Goal: Task Accomplishment & Management: Use online tool/utility

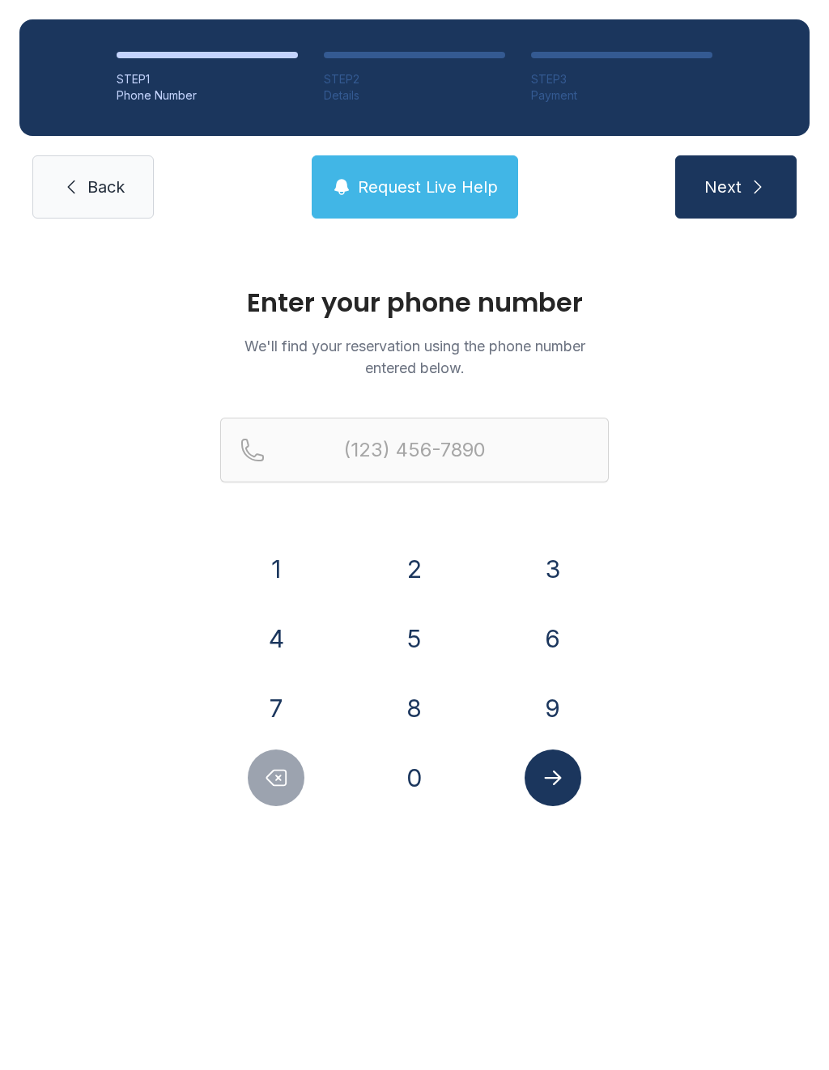
click at [282, 644] on button "4" at bounding box center [276, 638] width 57 height 57
click at [410, 787] on button "0" at bounding box center [414, 777] width 57 height 57
click at [276, 656] on button "4" at bounding box center [276, 638] width 57 height 57
click at [558, 711] on button "9" at bounding box center [552, 708] width 57 height 57
click at [270, 715] on button "7" at bounding box center [276, 708] width 57 height 57
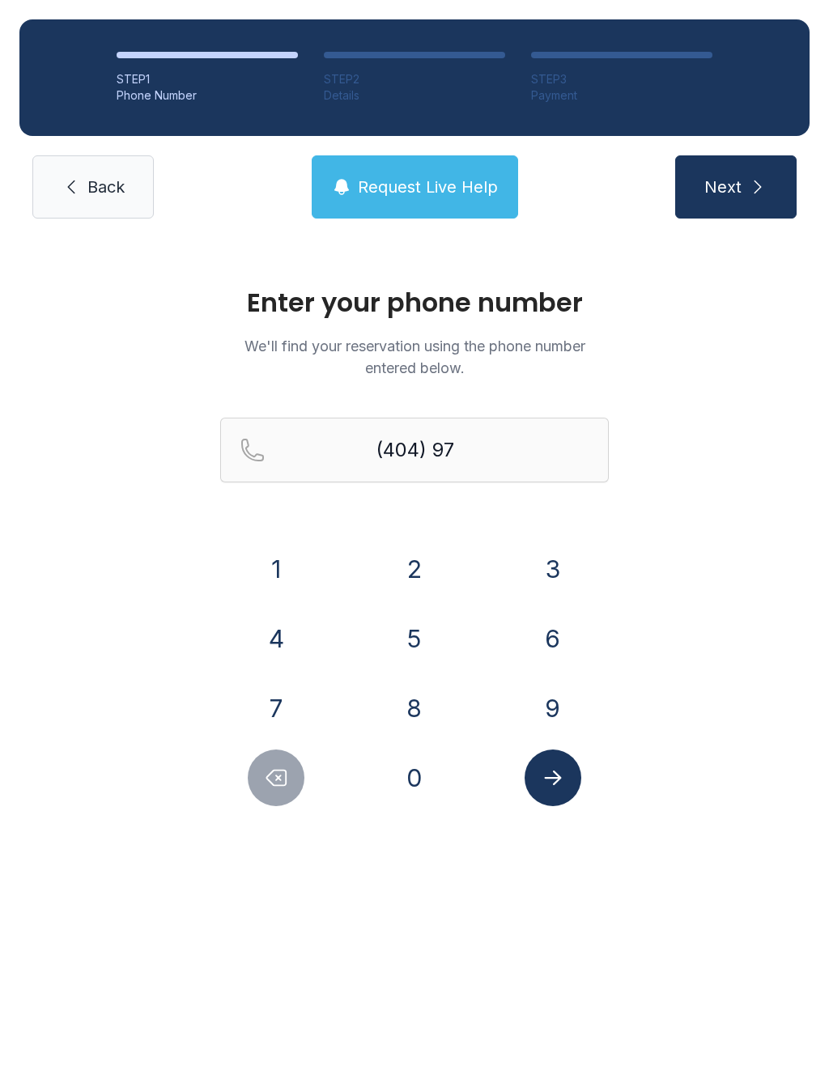
click at [540, 590] on button "3" at bounding box center [552, 569] width 57 height 57
click at [288, 661] on button "4" at bounding box center [276, 638] width 57 height 57
click at [284, 634] on button "4" at bounding box center [276, 638] width 57 height 57
click at [421, 698] on button "8" at bounding box center [414, 708] width 57 height 57
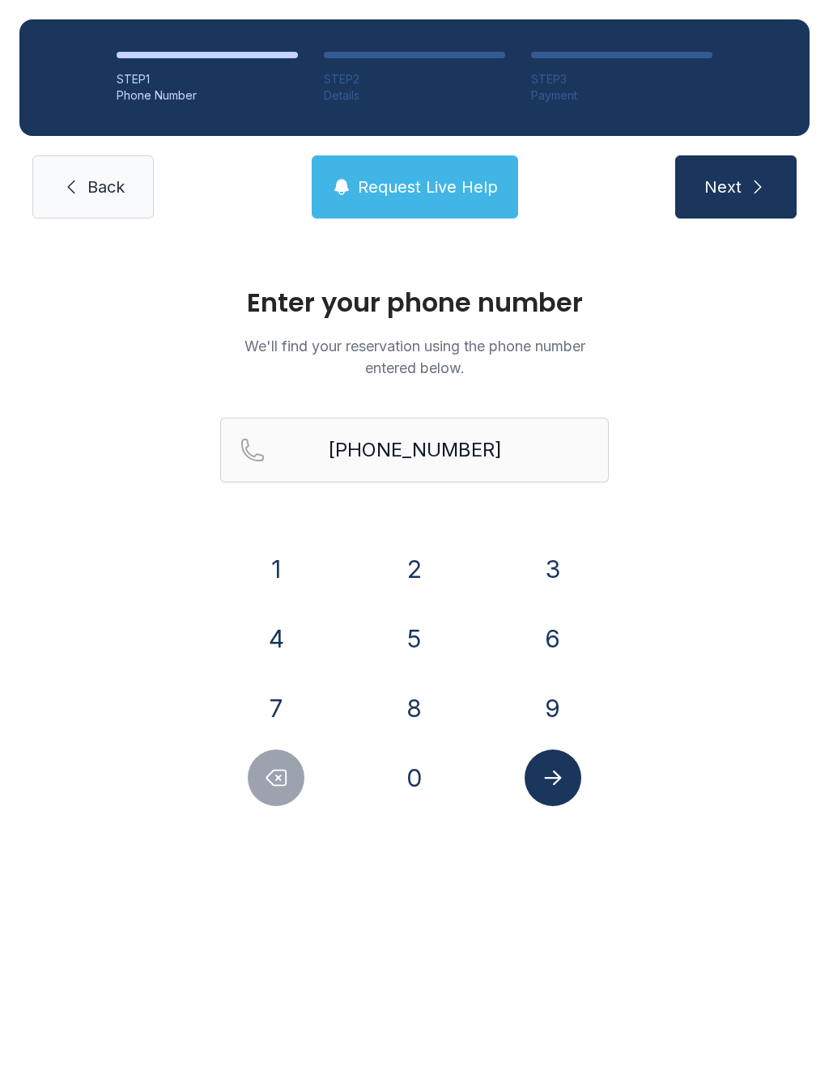
click at [552, 784] on icon "Submit lookup form" at bounding box center [553, 778] width 24 height 24
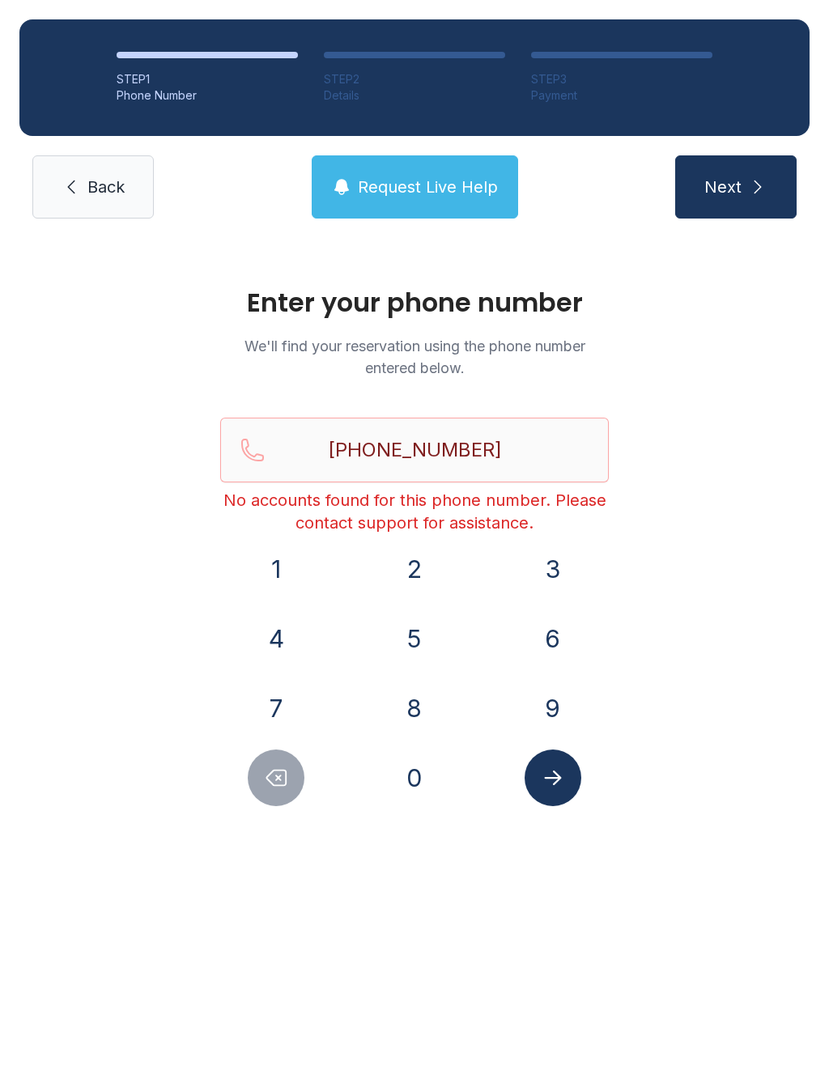
click at [292, 793] on button "Delete number" at bounding box center [276, 777] width 57 height 57
click at [291, 792] on button "Delete number" at bounding box center [276, 777] width 57 height 57
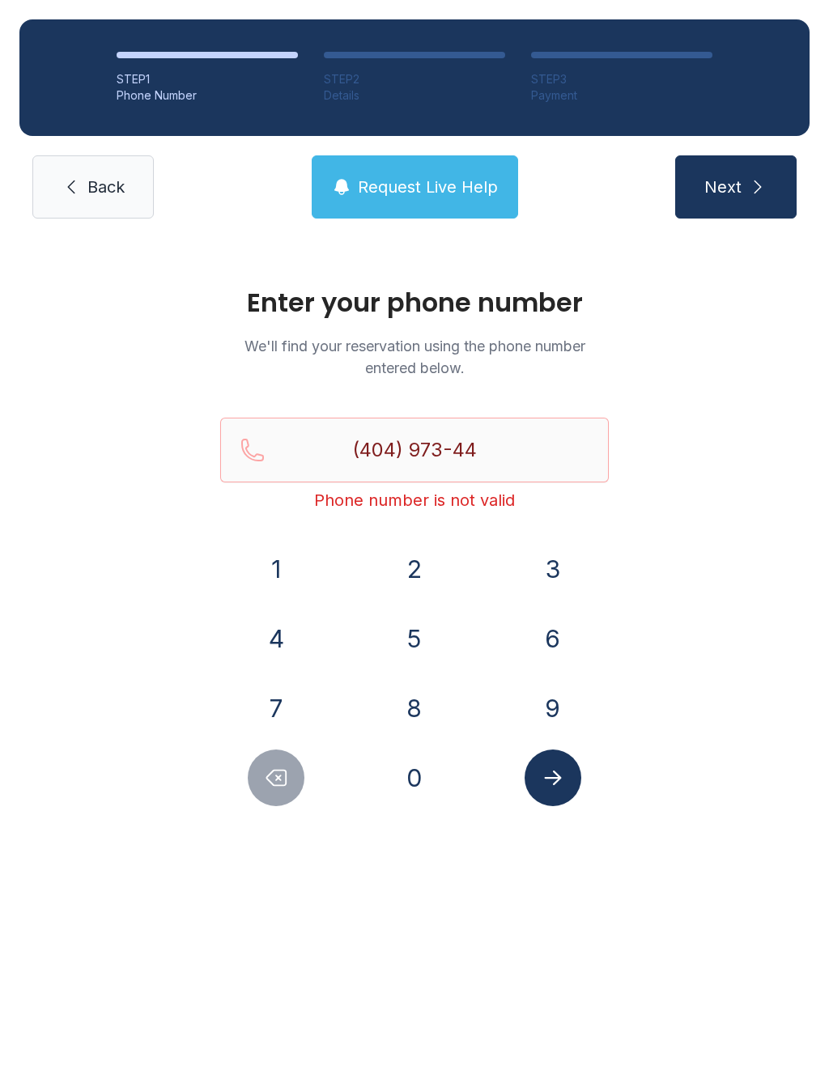
click at [287, 798] on button "Delete number" at bounding box center [276, 777] width 57 height 57
click at [295, 791] on button "Delete number" at bounding box center [276, 777] width 57 height 57
click at [294, 791] on button "Delete number" at bounding box center [276, 777] width 57 height 57
click at [294, 792] on button "Delete number" at bounding box center [276, 777] width 57 height 57
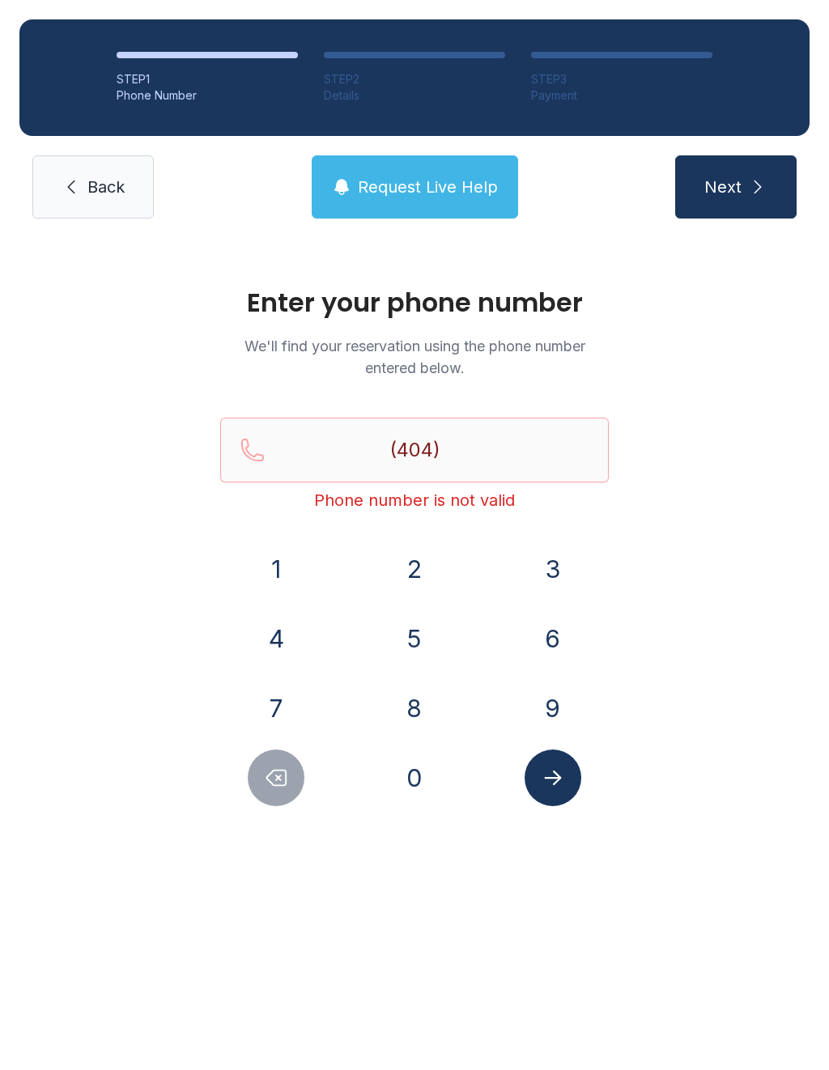
click at [294, 791] on button "Delete number" at bounding box center [276, 777] width 57 height 57
click at [299, 788] on button "Delete number" at bounding box center [276, 777] width 57 height 57
type input "(4"
click at [298, 788] on button "Delete number" at bounding box center [276, 777] width 57 height 57
click at [291, 703] on button "7" at bounding box center [276, 708] width 57 height 57
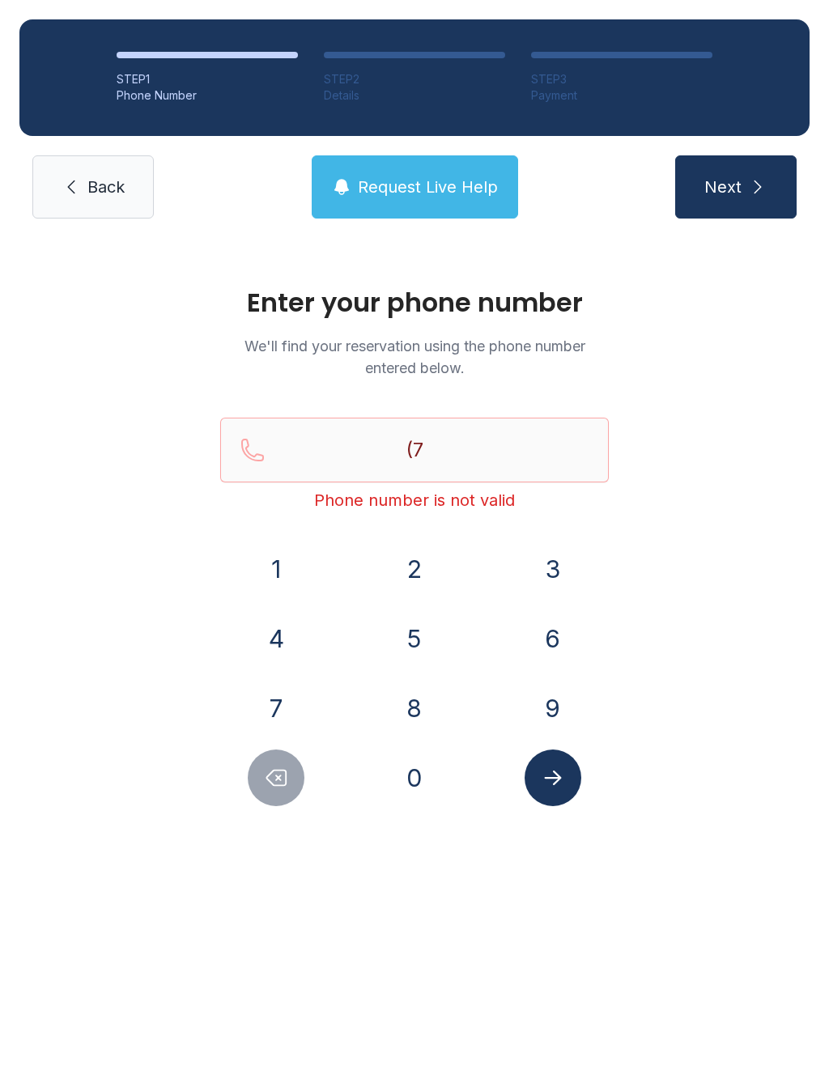
click at [427, 777] on button "0" at bounding box center [414, 777] width 57 height 57
click at [553, 645] on button "6" at bounding box center [552, 638] width 57 height 57
click at [550, 652] on button "6" at bounding box center [552, 638] width 57 height 57
click at [284, 716] on button "7" at bounding box center [276, 708] width 57 height 57
click at [417, 683] on button "8" at bounding box center [414, 708] width 57 height 57
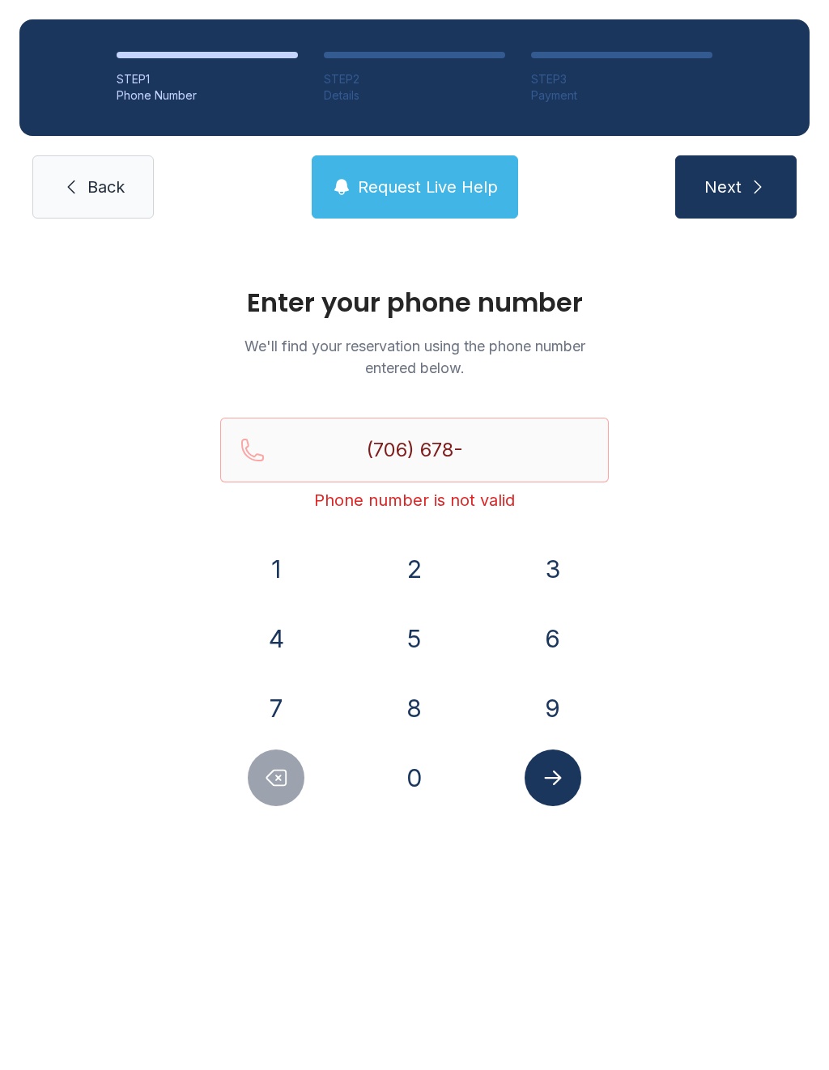
click at [298, 789] on button "Delete number" at bounding box center [276, 777] width 57 height 57
click at [303, 794] on div at bounding box center [276, 777] width 112 height 57
click at [295, 775] on button "Delete number" at bounding box center [276, 777] width 57 height 57
click at [295, 791] on button "Delete number" at bounding box center [276, 777] width 57 height 57
click at [422, 723] on button "8" at bounding box center [414, 708] width 57 height 57
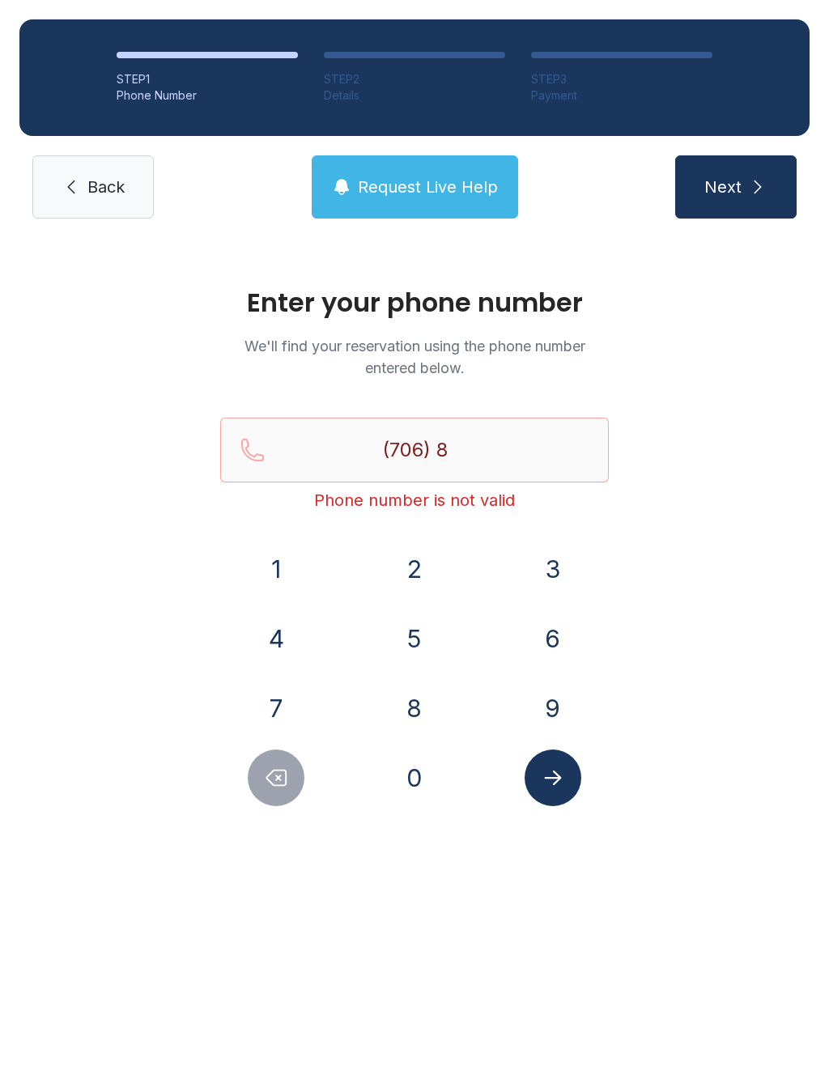
click at [567, 630] on button "6" at bounding box center [552, 638] width 57 height 57
click at [282, 726] on button "7" at bounding box center [276, 708] width 57 height 57
click at [409, 633] on button "5" at bounding box center [414, 638] width 57 height 57
click at [400, 779] on button "0" at bounding box center [414, 777] width 57 height 57
click at [295, 710] on button "7" at bounding box center [276, 708] width 57 height 57
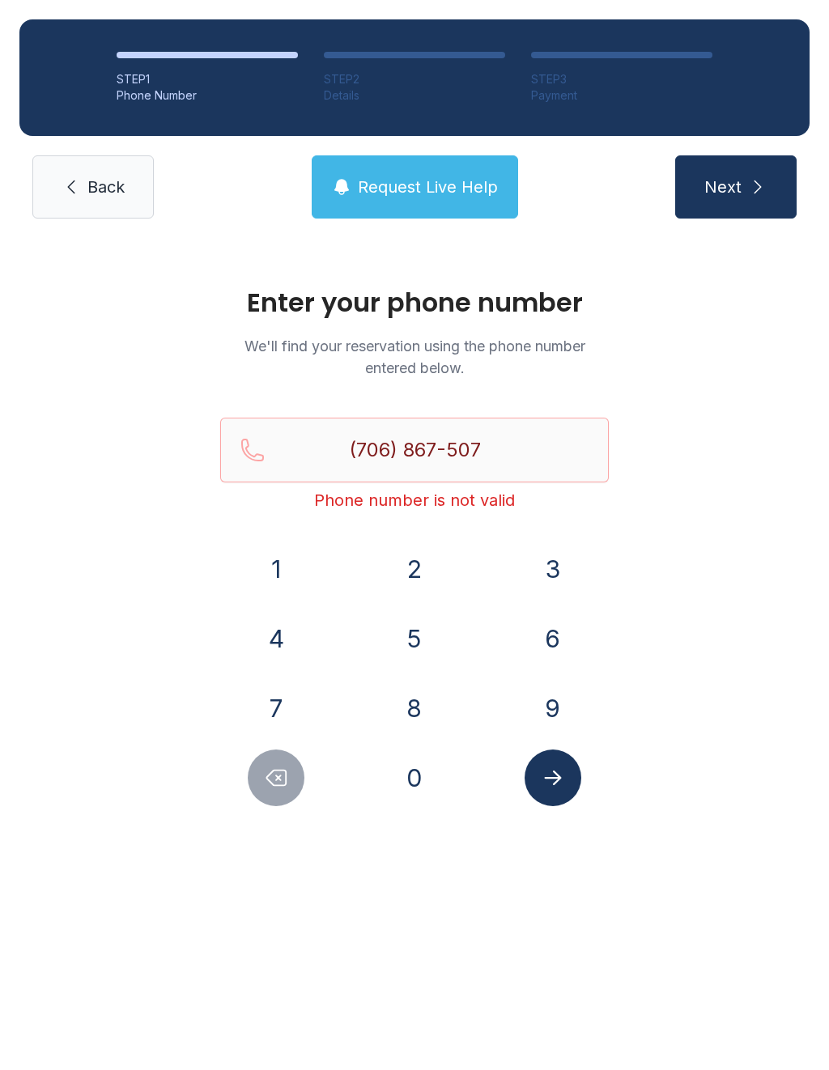
click at [397, 771] on button "0" at bounding box center [414, 777] width 57 height 57
type input "[PHONE_NUMBER]"
click at [548, 765] on button "Submit lookup form" at bounding box center [552, 777] width 57 height 57
click at [115, 189] on span "Back" at bounding box center [105, 187] width 37 height 23
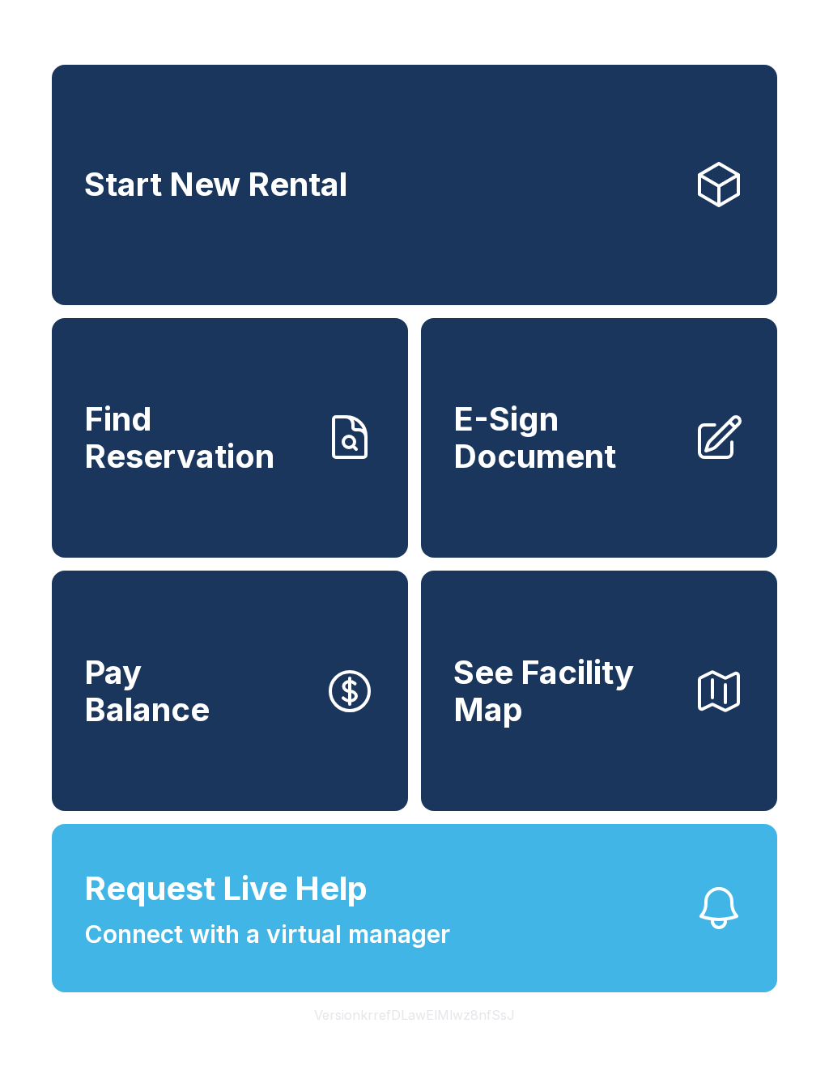
click at [184, 474] on span "Find Reservation" at bounding box center [197, 438] width 227 height 74
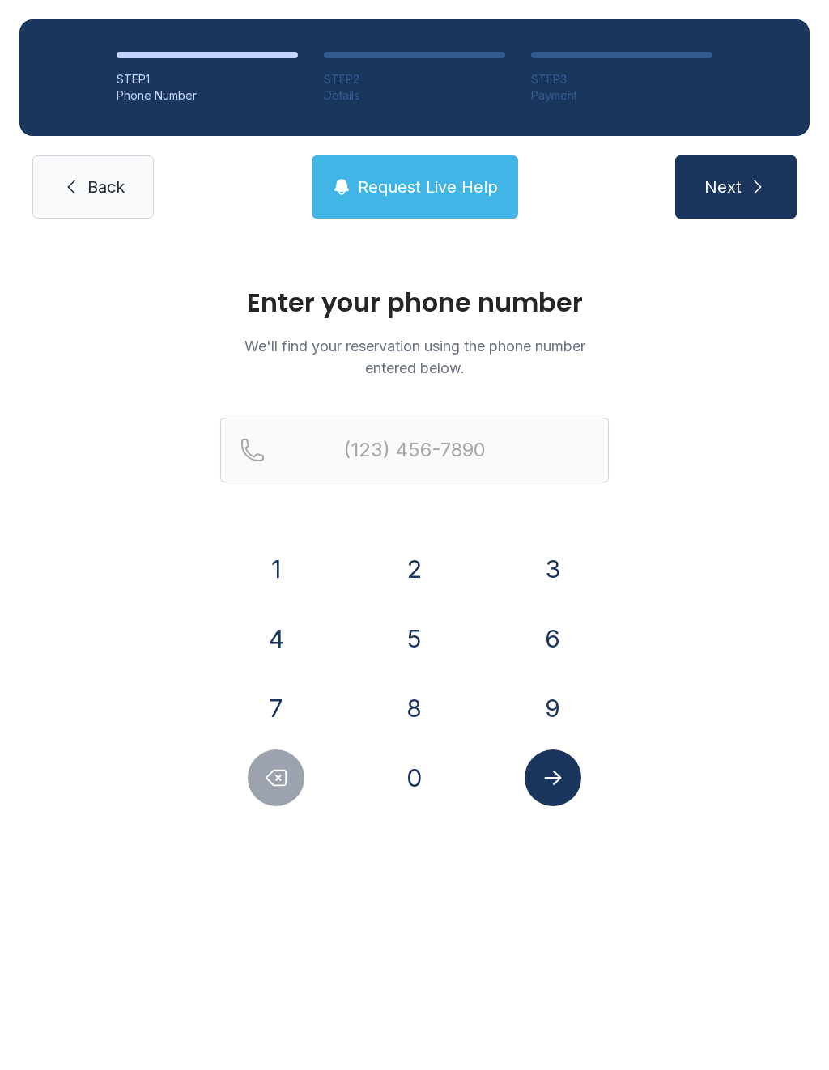
click at [98, 180] on span "Back" at bounding box center [105, 187] width 37 height 23
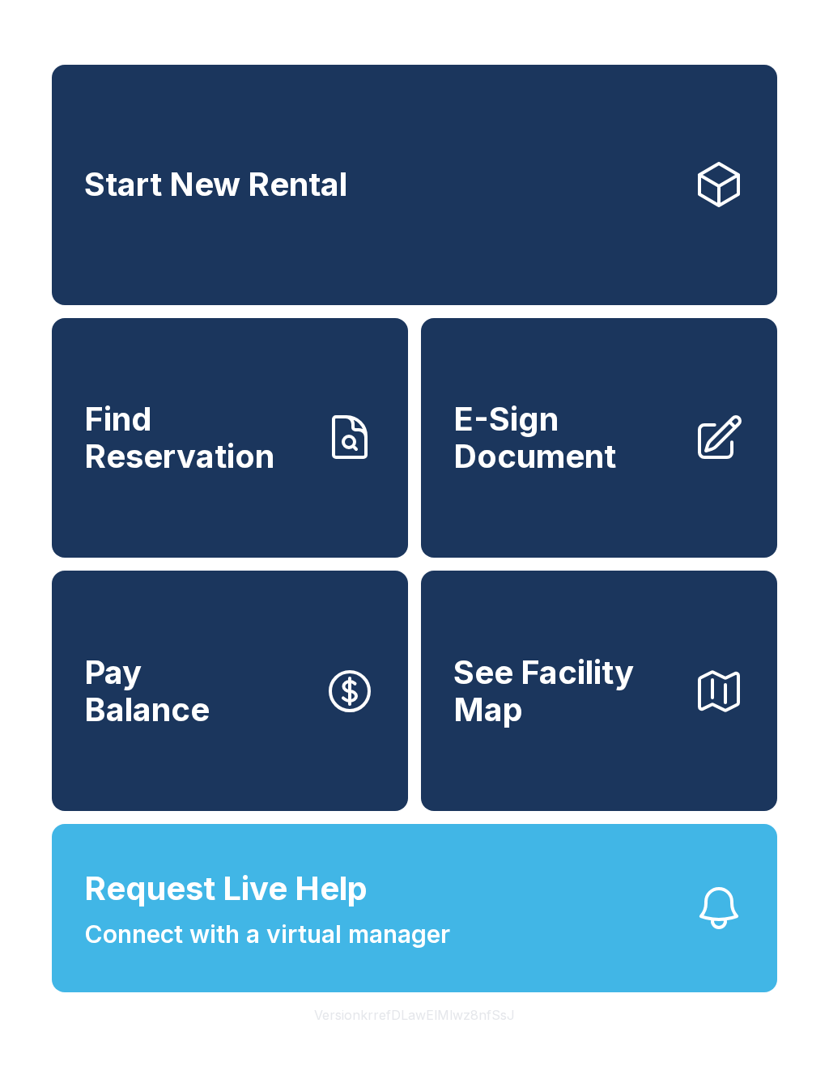
click at [263, 913] on span "Request Live Help" at bounding box center [225, 888] width 283 height 49
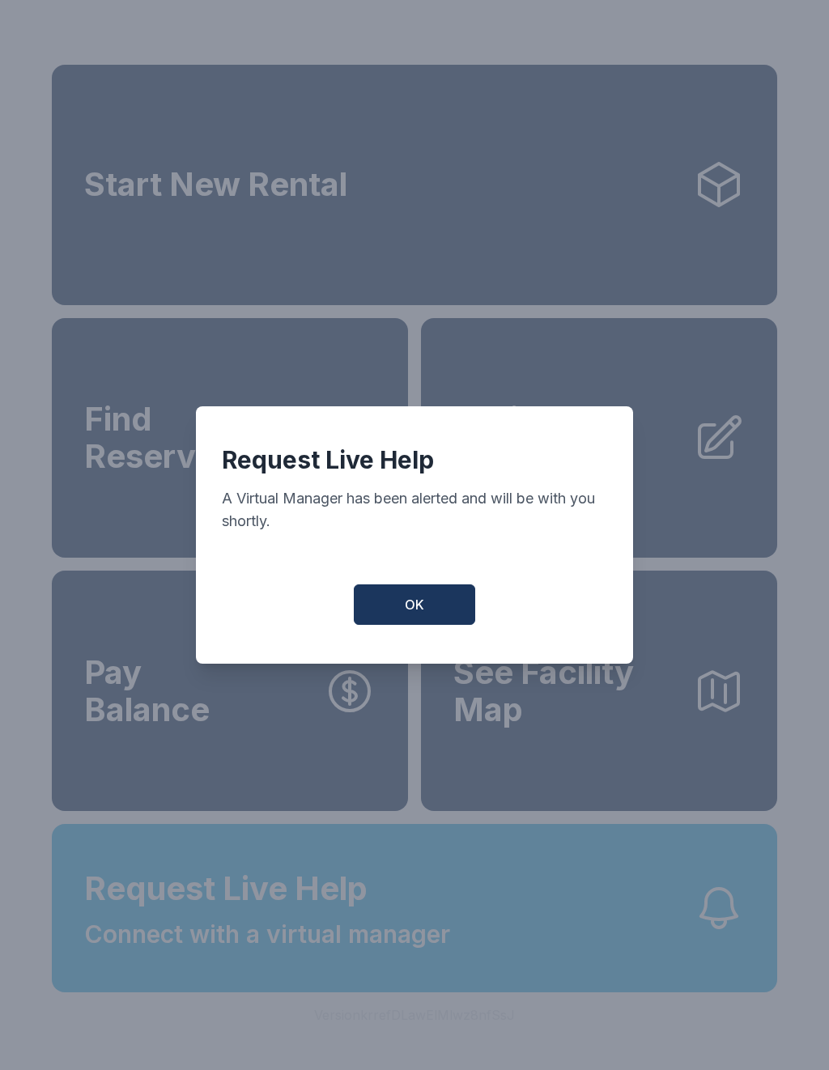
click at [408, 598] on button "OK" at bounding box center [414, 604] width 121 height 40
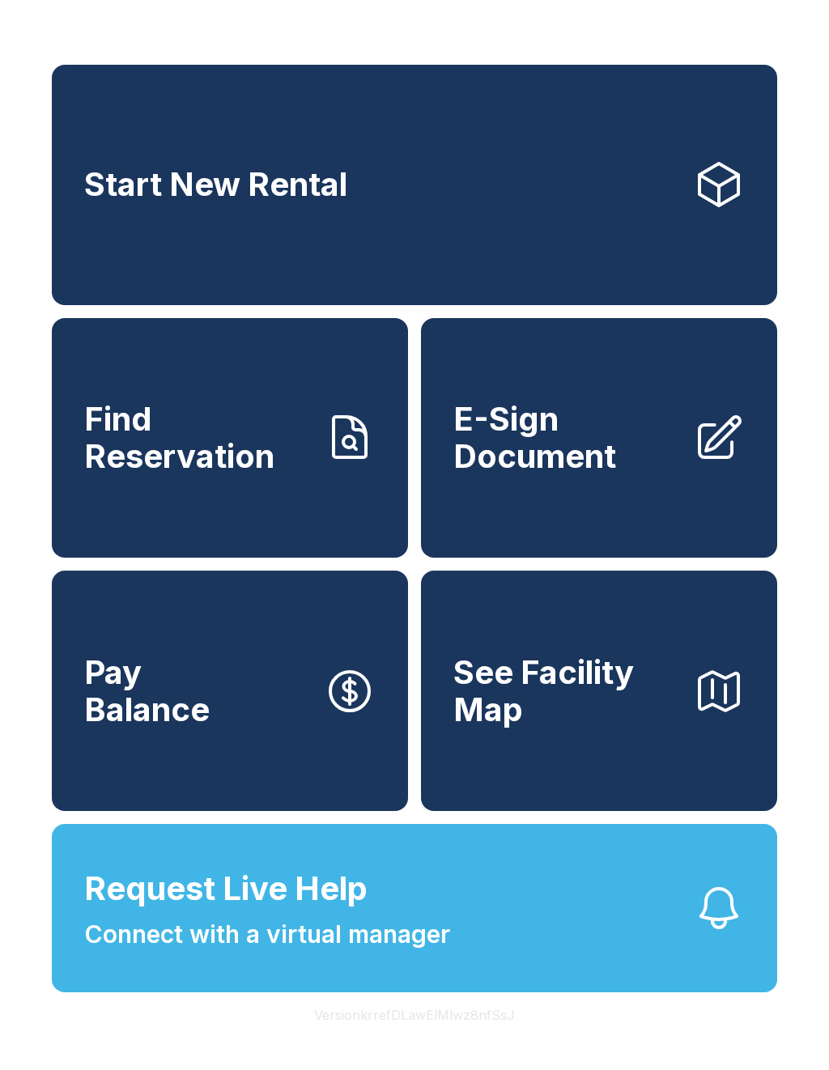
click at [239, 953] on span "Connect with a virtual manager" at bounding box center [267, 934] width 366 height 36
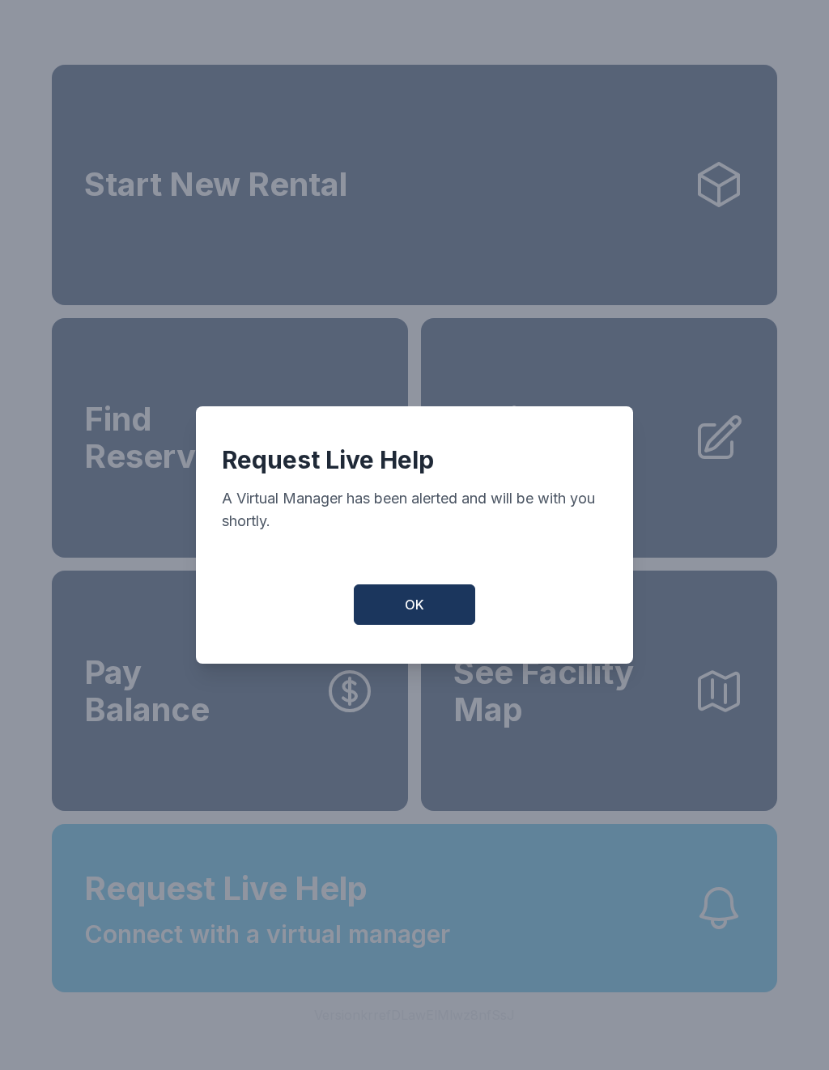
click at [426, 607] on button "OK" at bounding box center [414, 604] width 121 height 40
